Goal: Task Accomplishment & Management: Use online tool/utility

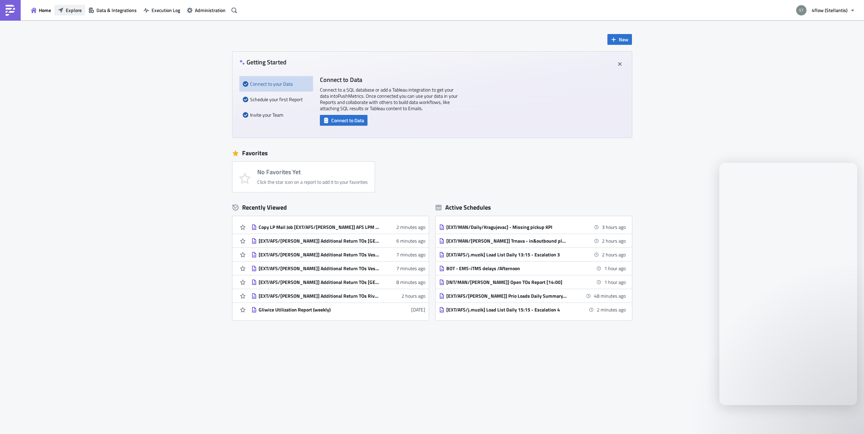
click at [70, 12] on span "Explore" at bounding box center [74, 10] width 16 height 7
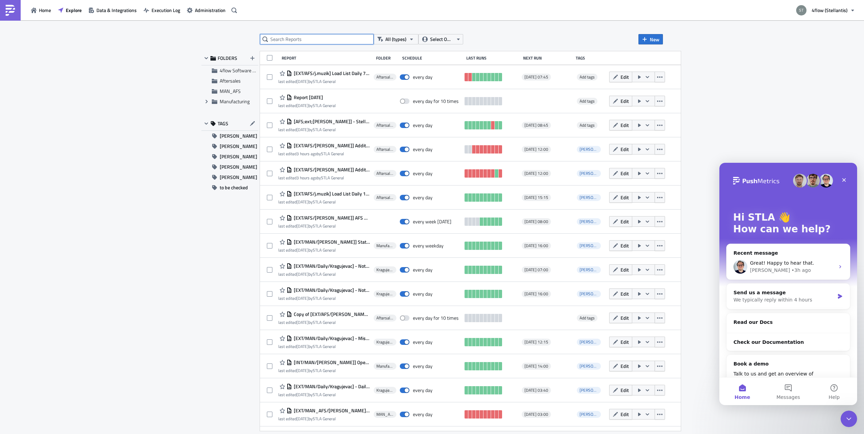
click at [312, 39] on input "text" at bounding box center [317, 39] width 114 height 10
type input "lp"
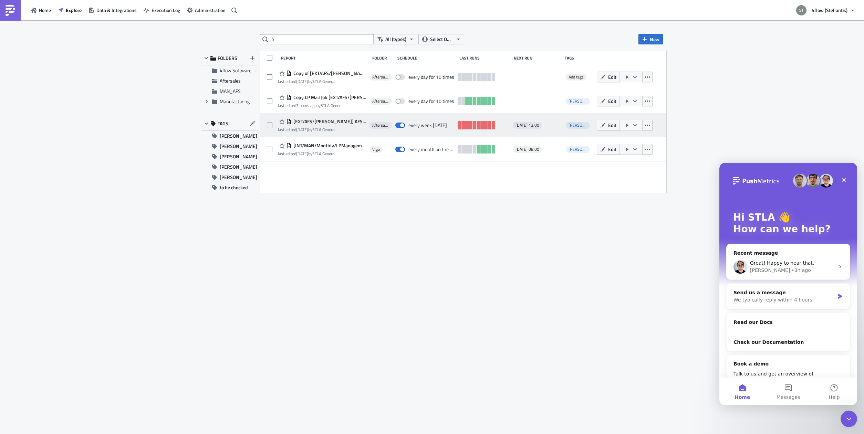
click at [337, 120] on span "[EXT/AFS/[PERSON_NAME]] AFS LPM Raw Data" at bounding box center [329, 122] width 75 height 6
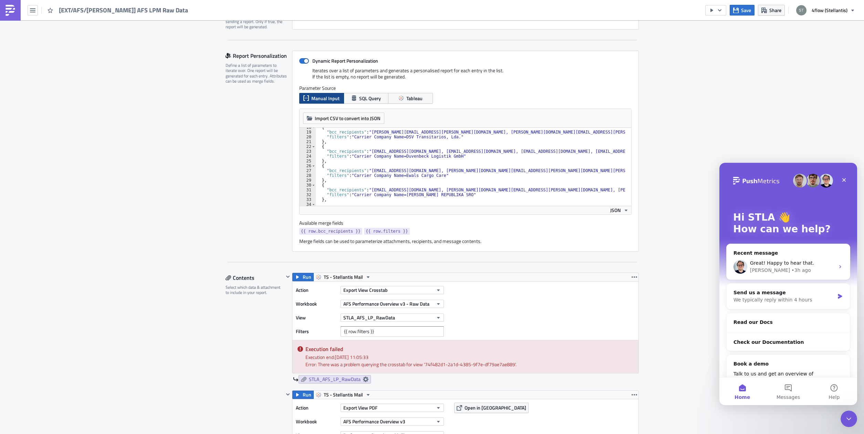
scroll to position [85, 0]
click at [433, 177] on div "{ "bcc_recipients" : "[PERSON_NAME][EMAIL_ADDRESS][PERSON_NAME][DOMAIN_NAME], […" at bounding box center [864, 166] width 1096 height 82
click at [229, 147] on div "Report Personalization Define a list of parameters to iterate over. One report …" at bounding box center [259, 151] width 66 height 201
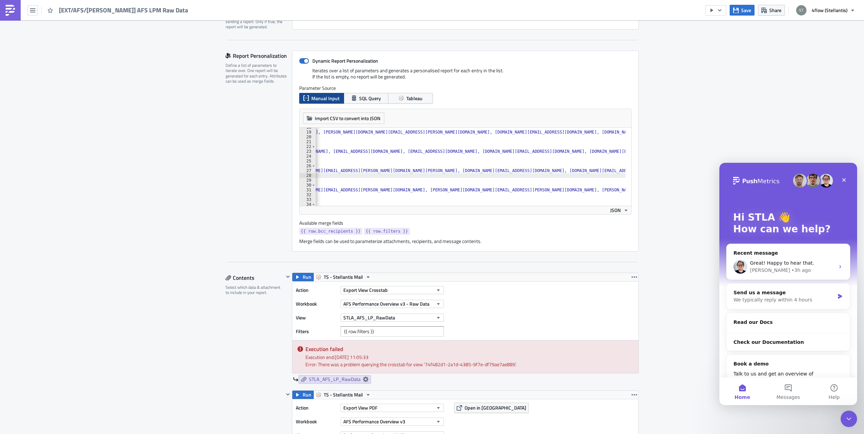
scroll to position [0, 189]
click at [500, 169] on div "{ "bcc_recipients" : "[PERSON_NAME][EMAIL_ADDRESS][PERSON_NAME][DOMAIN_NAME], […" at bounding box center [675, 166] width 1096 height 82
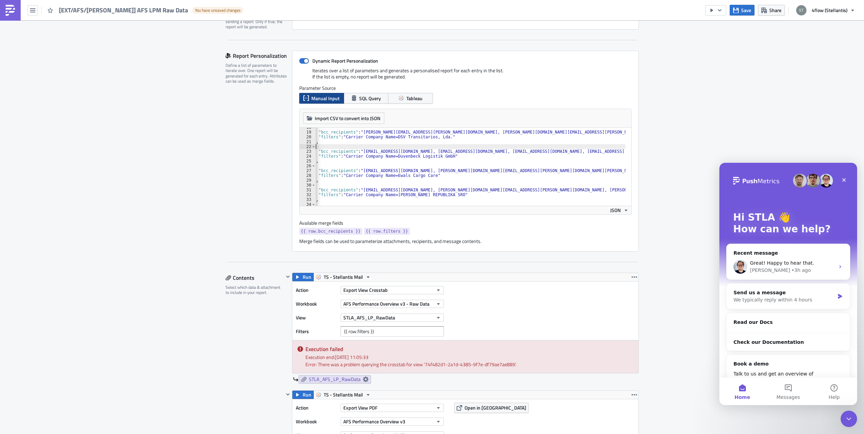
click at [529, 147] on div "{ "bcc_recipients" : "[PERSON_NAME][EMAIL_ADDRESS][PERSON_NAME][DOMAIN_NAME], […" at bounding box center [855, 166] width 1096 height 82
click at [733, 10] on button "Save" at bounding box center [742, 10] width 25 height 11
click at [299, 278] on button "Run" at bounding box center [302, 277] width 21 height 8
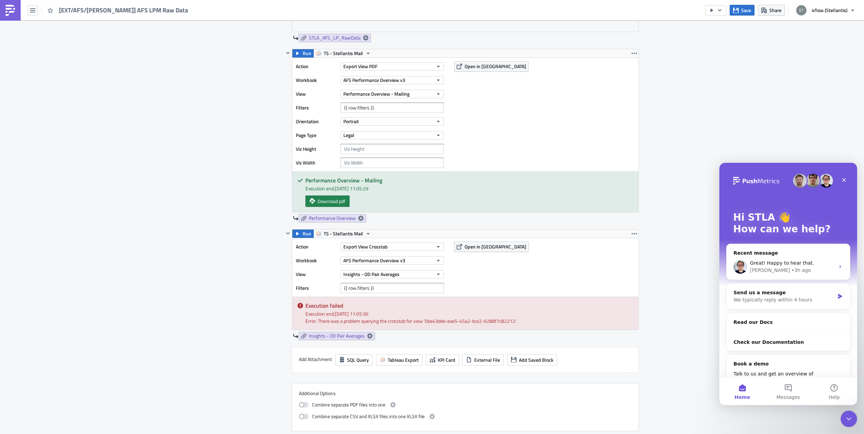
scroll to position [564, 0]
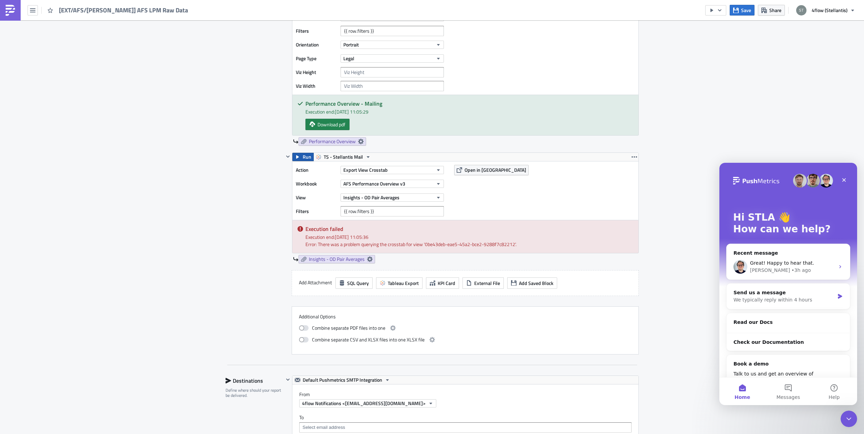
click at [299, 155] on button "Run" at bounding box center [302, 157] width 21 height 8
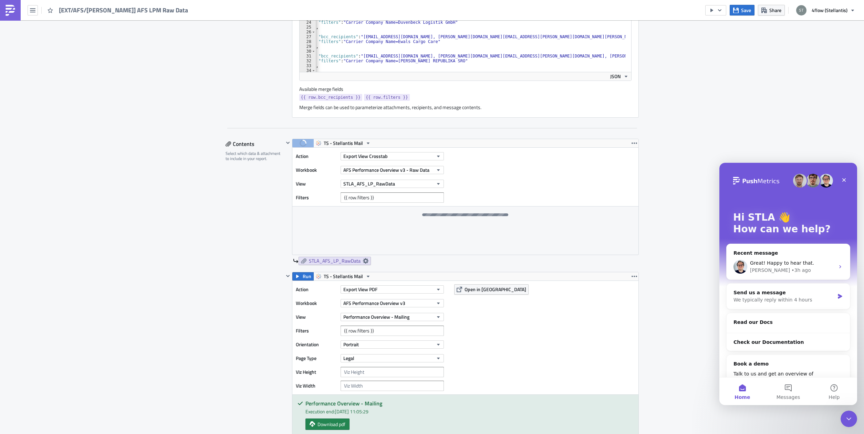
scroll to position [260, 0]
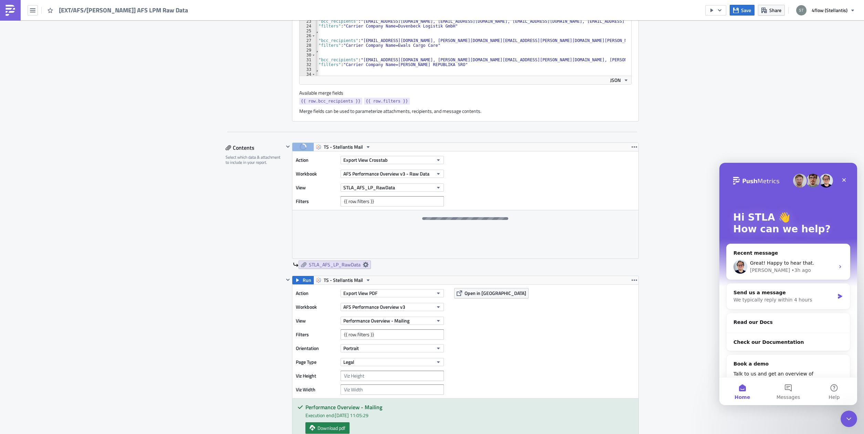
click at [464, 299] on div "Action Export View PDF Workbook AFS Performance Overview v3 View Performance Ov…" at bounding box center [465, 342] width 346 height 114
click at [465, 293] on span "Open in [GEOGRAPHIC_DATA]" at bounding box center [496, 293] width 62 height 7
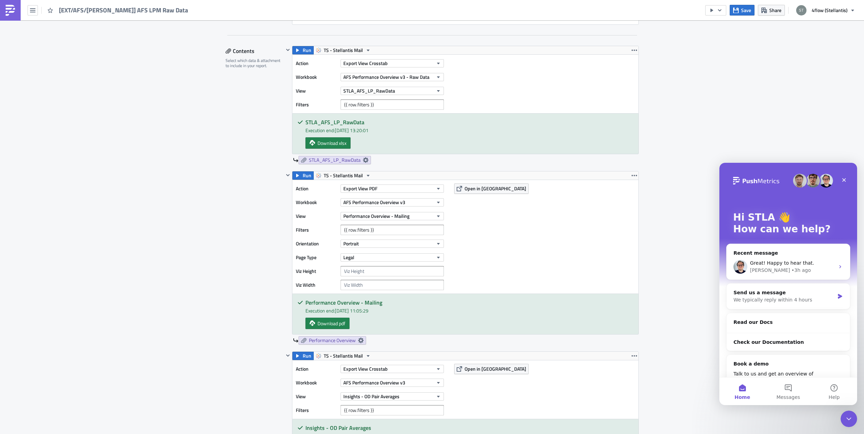
scroll to position [347, 0]
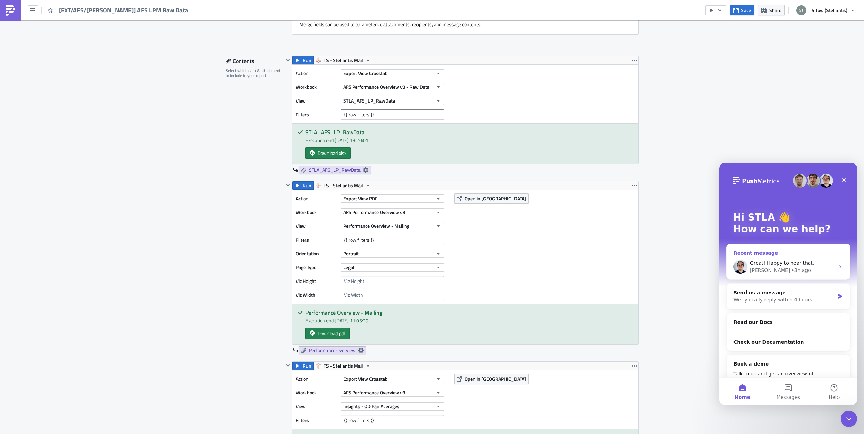
click at [799, 268] on div "[PERSON_NAME] • 3h ago" at bounding box center [792, 270] width 85 height 7
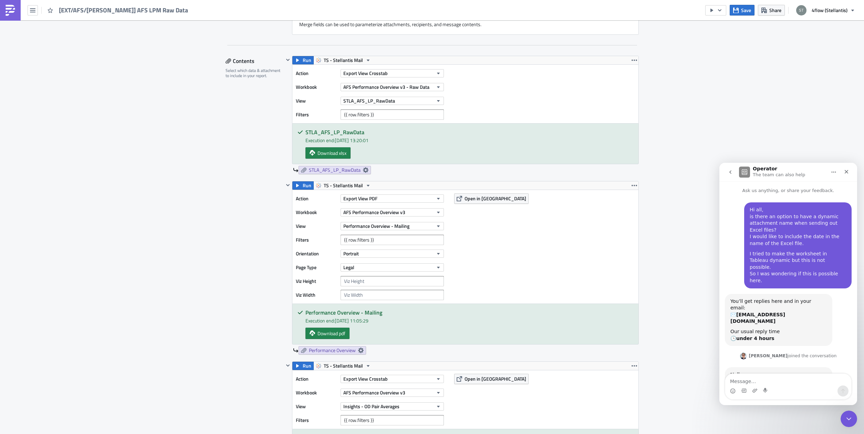
scroll to position [207, 0]
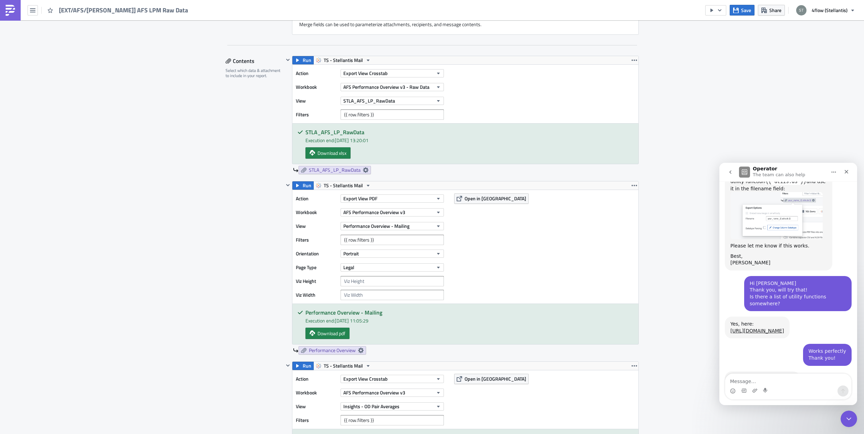
click at [677, 234] on div "Aftersales Execution Log Edit " [EXT/AFS/[PERSON_NAME]] AFS LPM Raw Data " Sett…" at bounding box center [432, 348] width 864 height 1350
click at [849, 169] on icon "Close" at bounding box center [847, 172] width 6 height 6
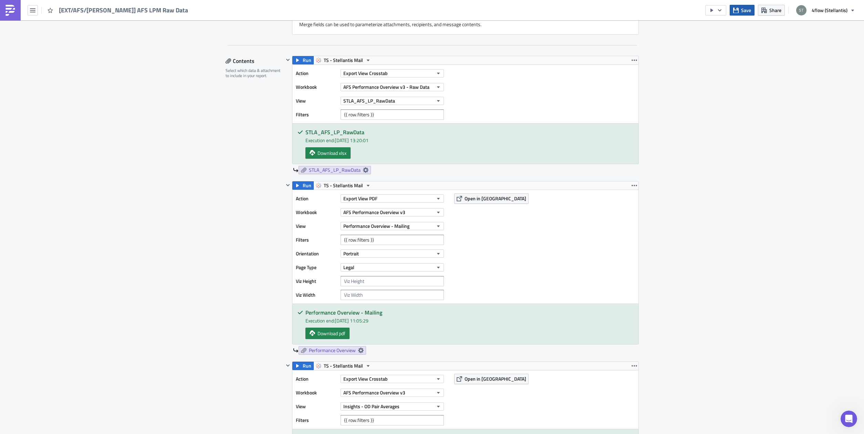
click at [739, 11] on icon "button" at bounding box center [736, 11] width 6 height 6
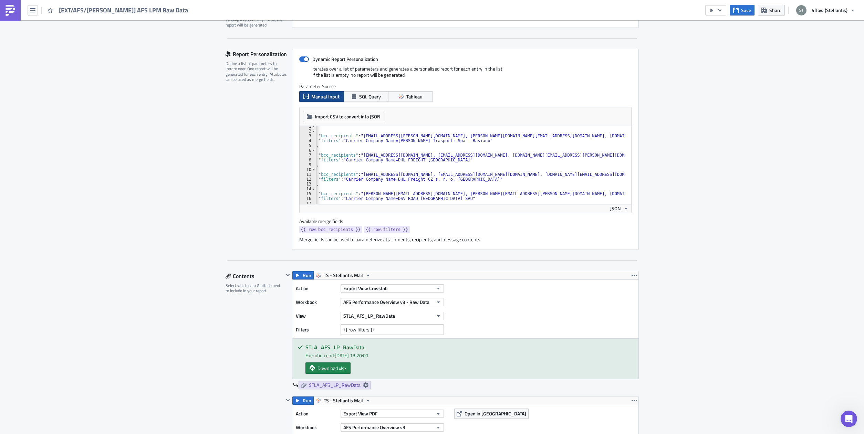
scroll to position [111, 0]
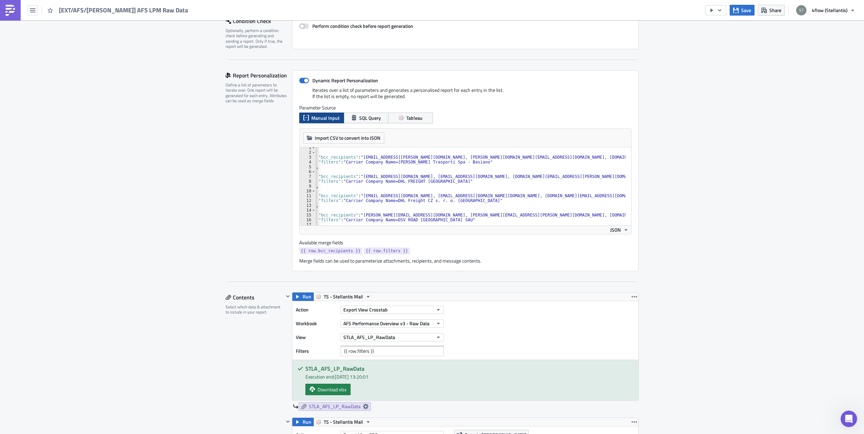
click at [382, 196] on div "[ { "bcc_recipients" : "[EMAIL_ADDRESS][PERSON_NAME][DOMAIN_NAME], [PERSON_NAME…" at bounding box center [855, 186] width 1096 height 82
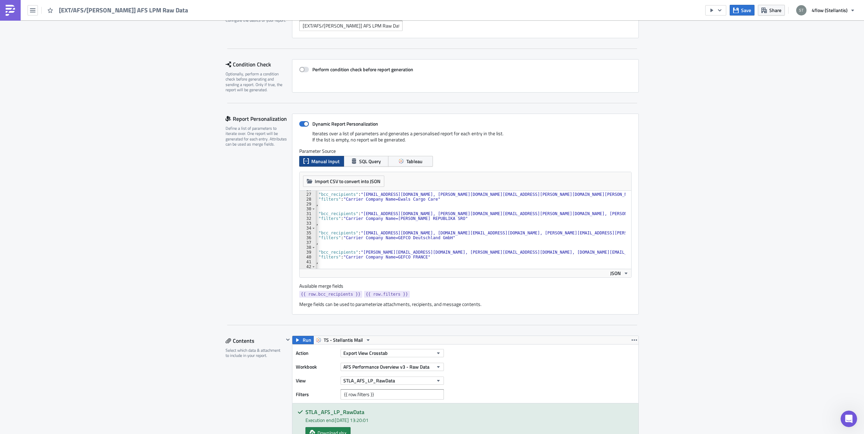
scroll to position [83, 0]
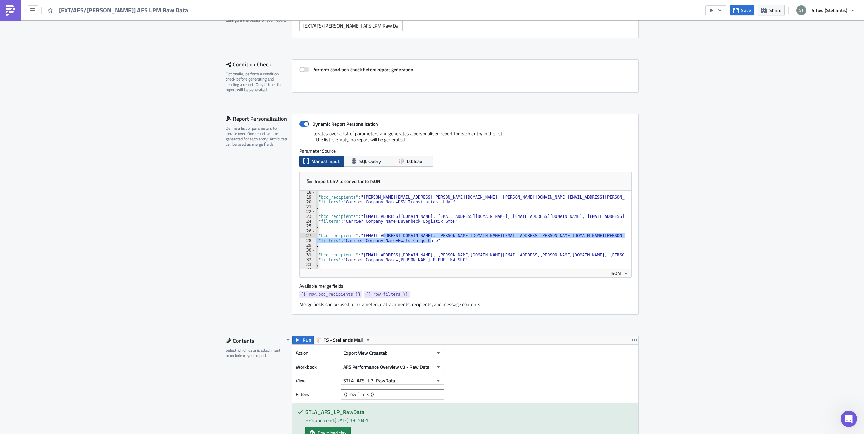
drag, startPoint x: 428, startPoint y: 242, endPoint x: 382, endPoint y: 237, distance: 46.8
click at [382, 237] on div "{ "bcc_recipients" : "[PERSON_NAME][EMAIL_ADDRESS][PERSON_NAME][DOMAIN_NAME], […" at bounding box center [855, 231] width 1096 height 82
drag, startPoint x: 357, startPoint y: 236, endPoint x: 468, endPoint y: 238, distance: 111.3
click at [468, 238] on div "{ "bcc_recipients" : "[PERSON_NAME][EMAIL_ADDRESS][PERSON_NAME][DOMAIN_NAME], […" at bounding box center [855, 231] width 1096 height 82
type textarea ""bcc_recipients": "[EMAIL_ADDRESS][DOMAIN_NAME], [PERSON_NAME][DOMAIN_NAME][EMA…"
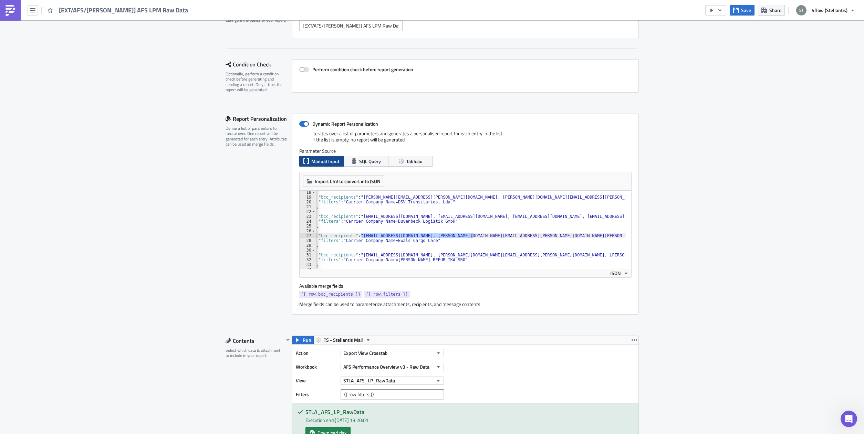
click at [742, 12] on button "Save" at bounding box center [742, 10] width 25 height 11
